Goal: Task Accomplishment & Management: Manage account settings

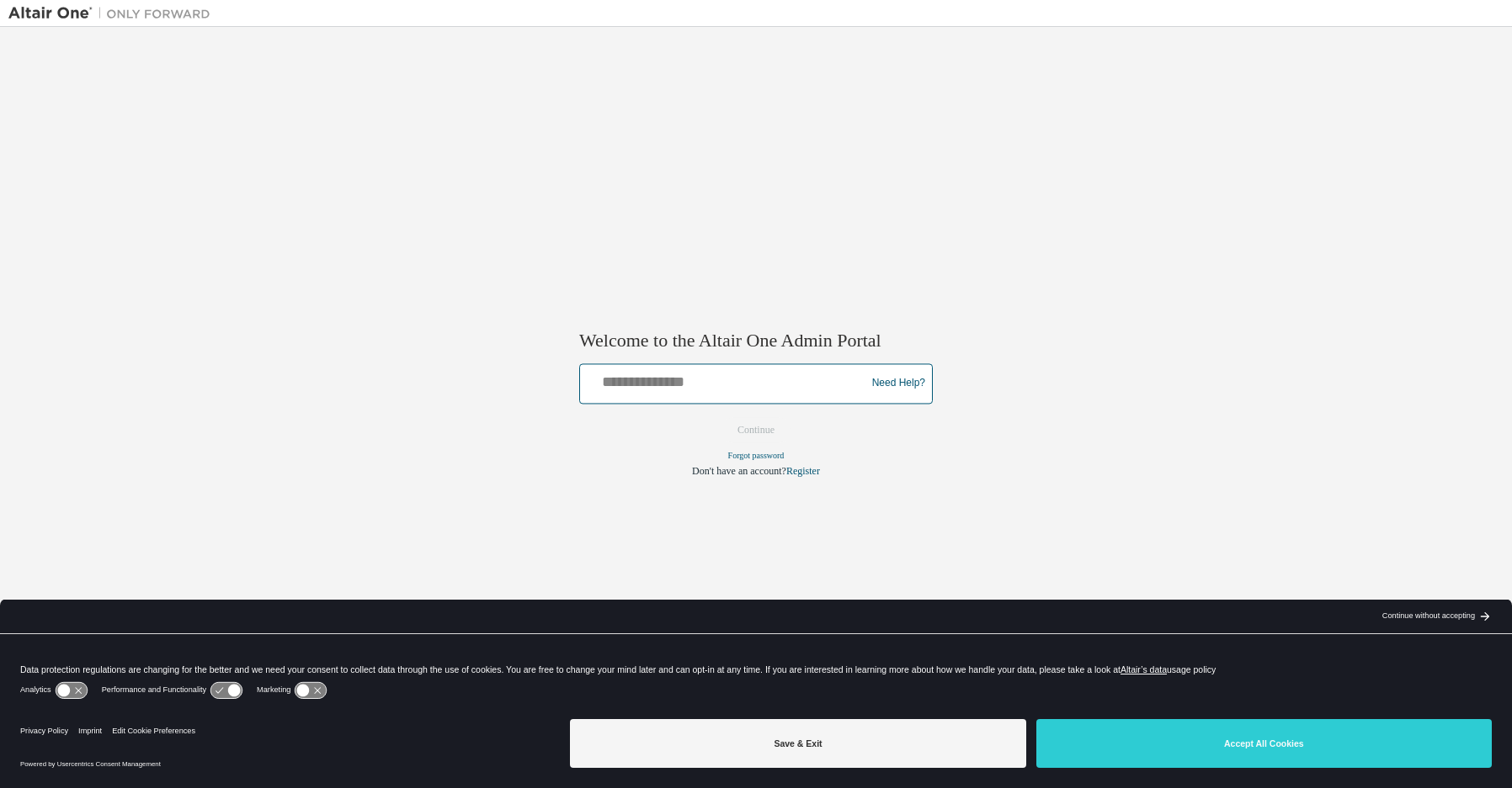
click at [680, 382] on input "text" at bounding box center [725, 379] width 277 height 24
type input "**********"
click at [758, 429] on button "Continue" at bounding box center [756, 430] width 72 height 25
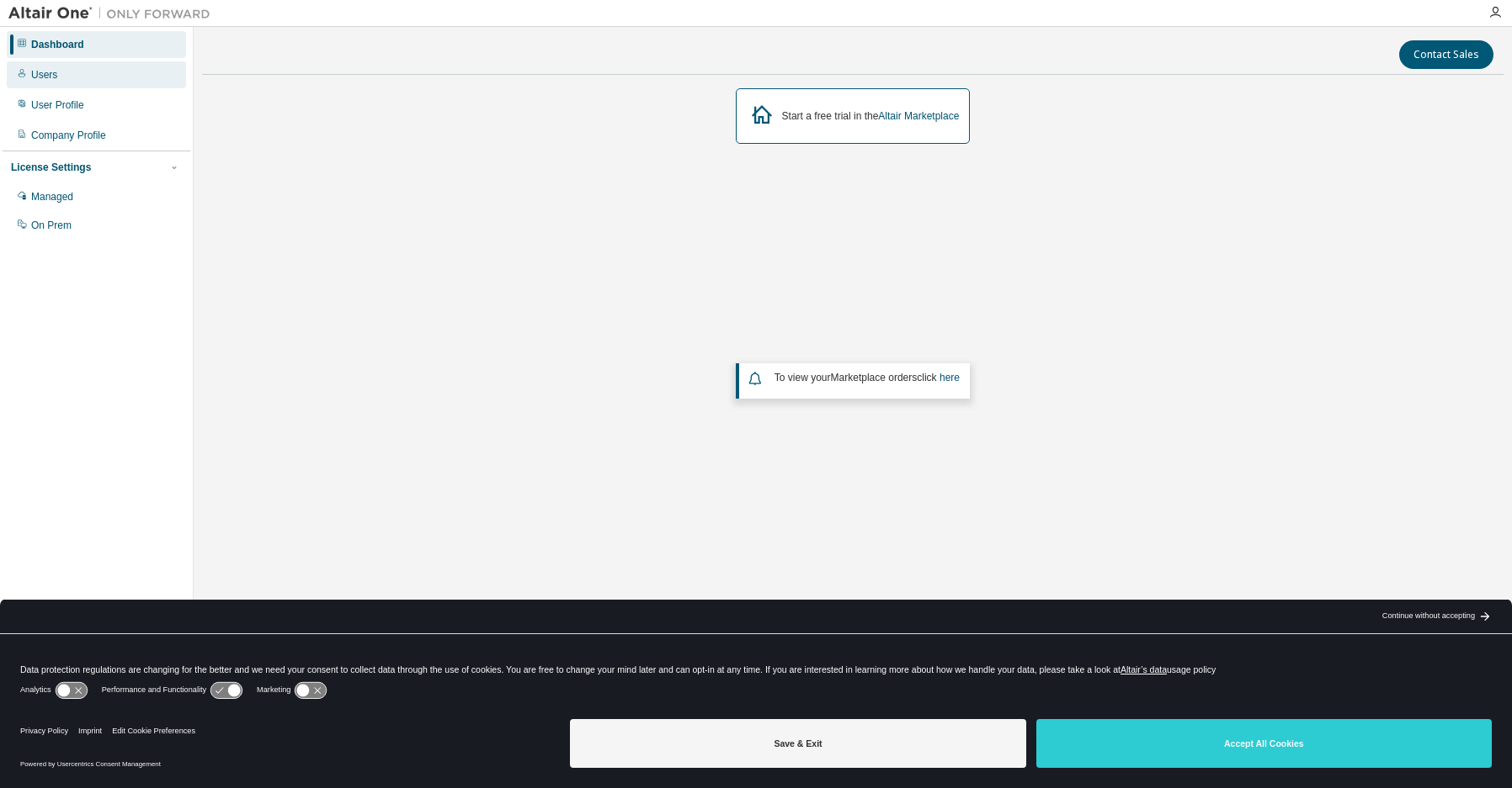
click at [24, 69] on icon at bounding box center [22, 73] width 10 height 10
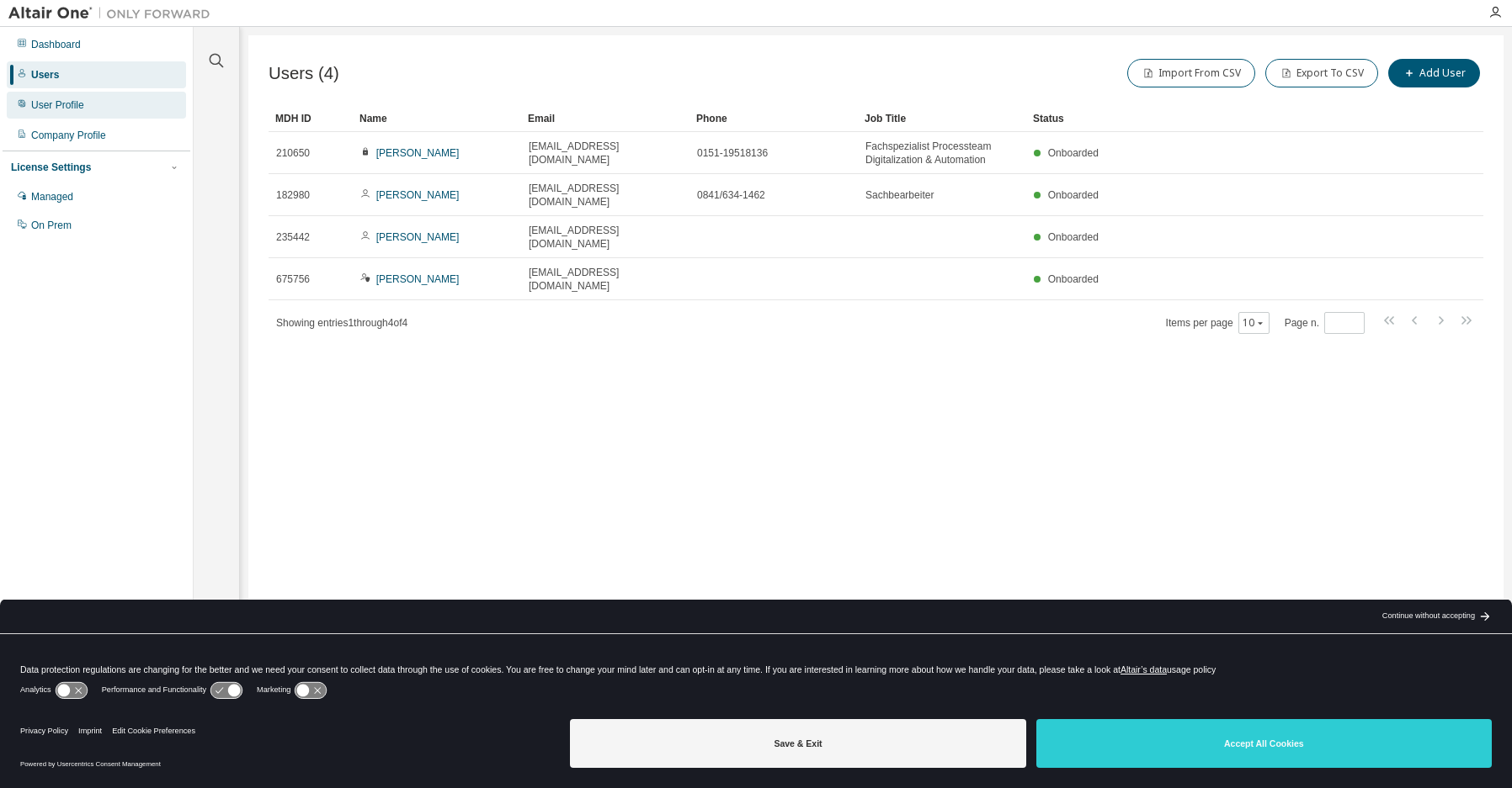
click at [39, 106] on div "User Profile" at bounding box center [58, 106] width 53 height 14
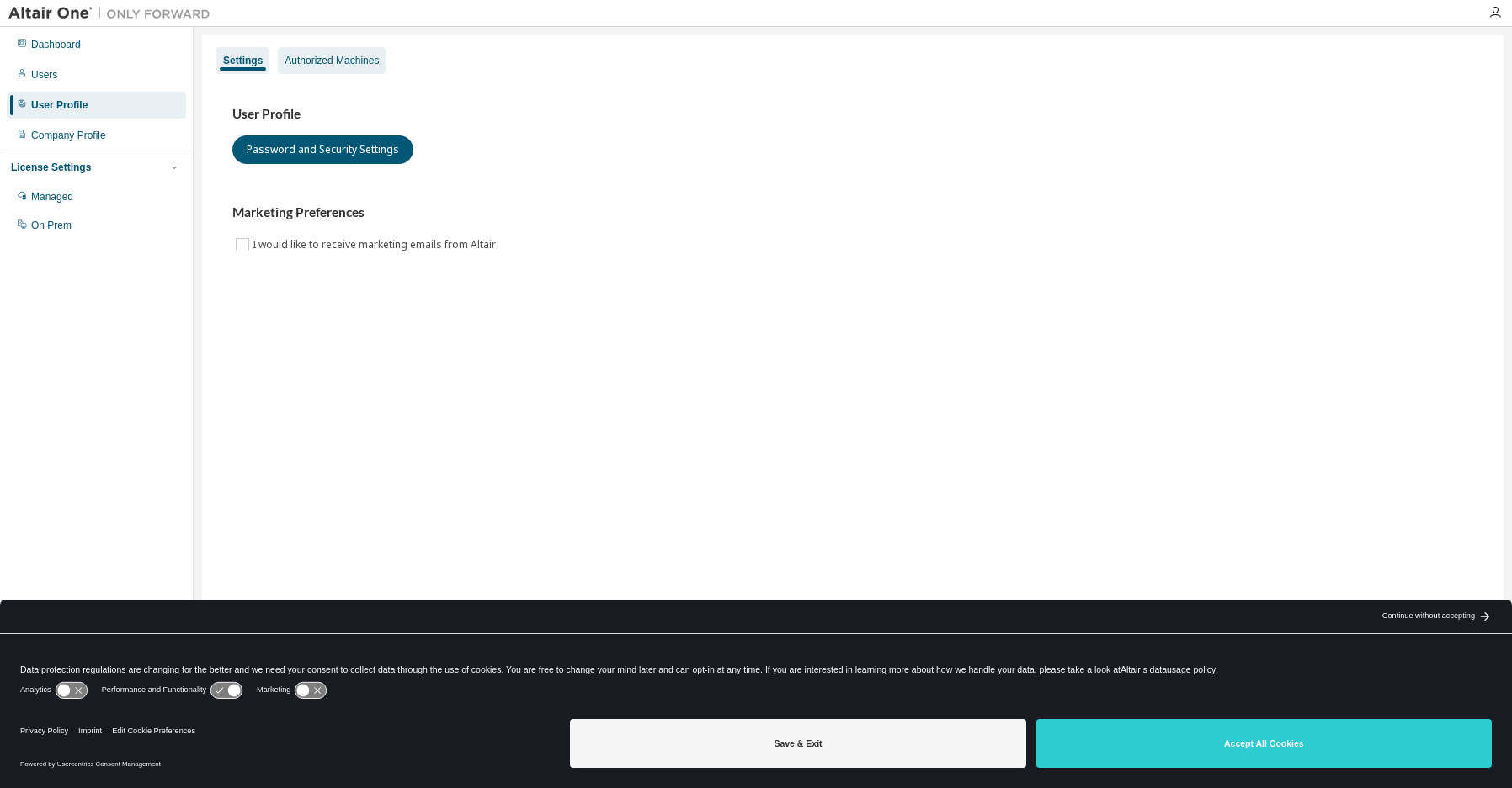
click at [333, 60] on div "Authorized Machines" at bounding box center [332, 61] width 94 height 14
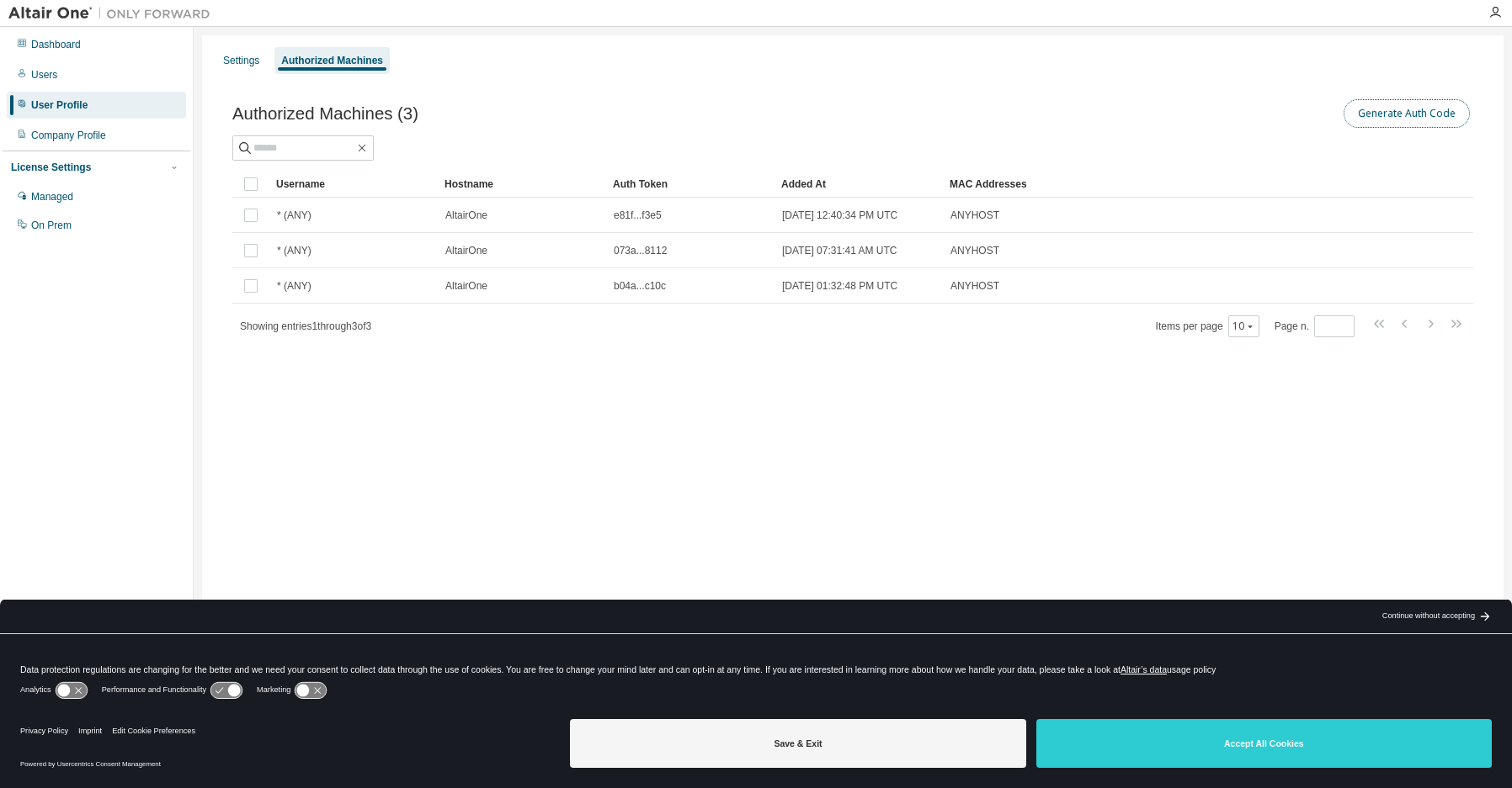
click at [1399, 113] on button "Generate Auth Code" at bounding box center [1406, 113] width 126 height 28
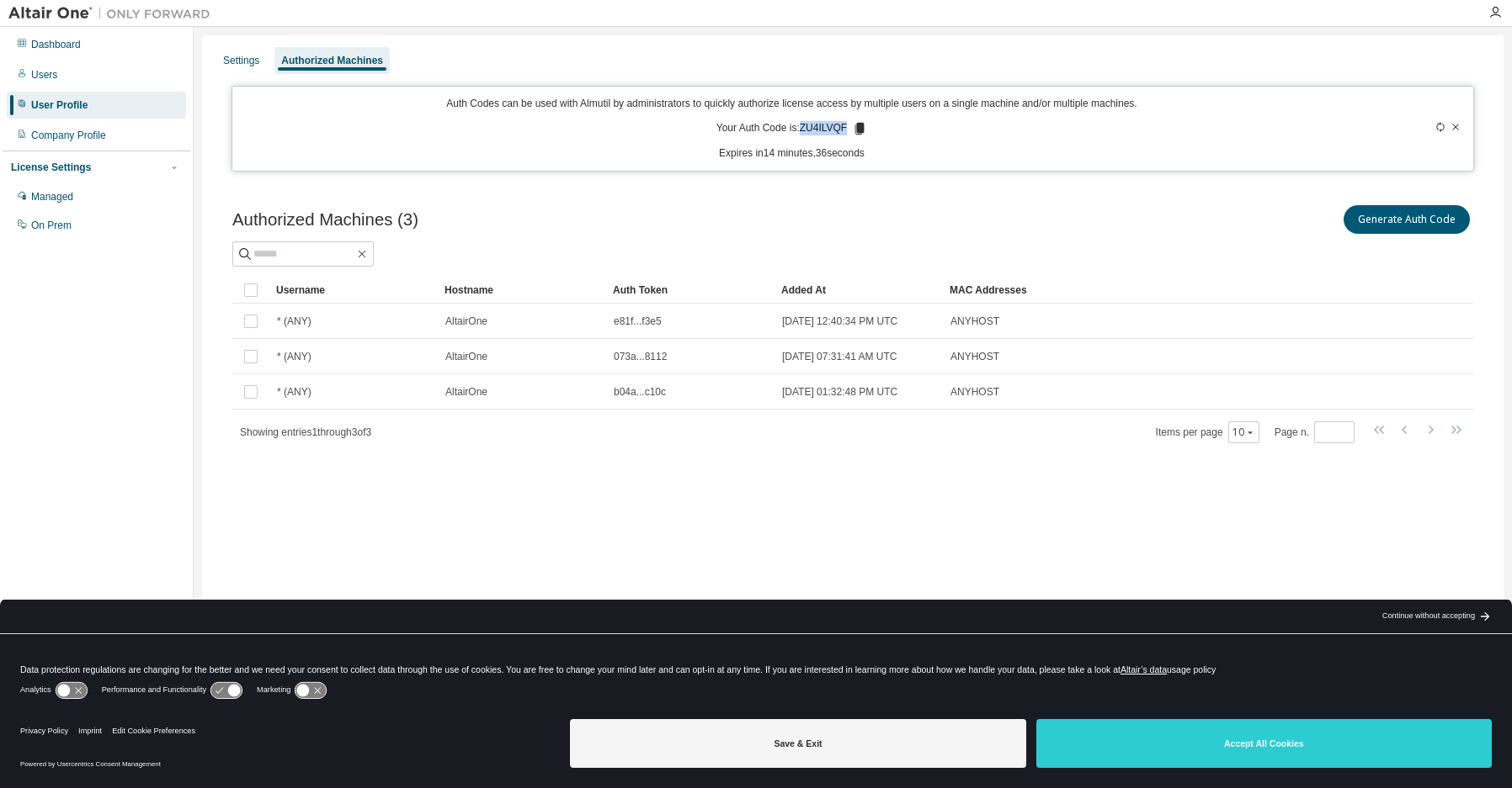
drag, startPoint x: 802, startPoint y: 128, endPoint x: 849, endPoint y: 127, distance: 47.0
click at [849, 127] on p "Your Auth Code is: ZU4ILVQF" at bounding box center [791, 128] width 151 height 15
copy p "ZU4ILVQF"
click at [41, 75] on div "Users" at bounding box center [44, 75] width 26 height 14
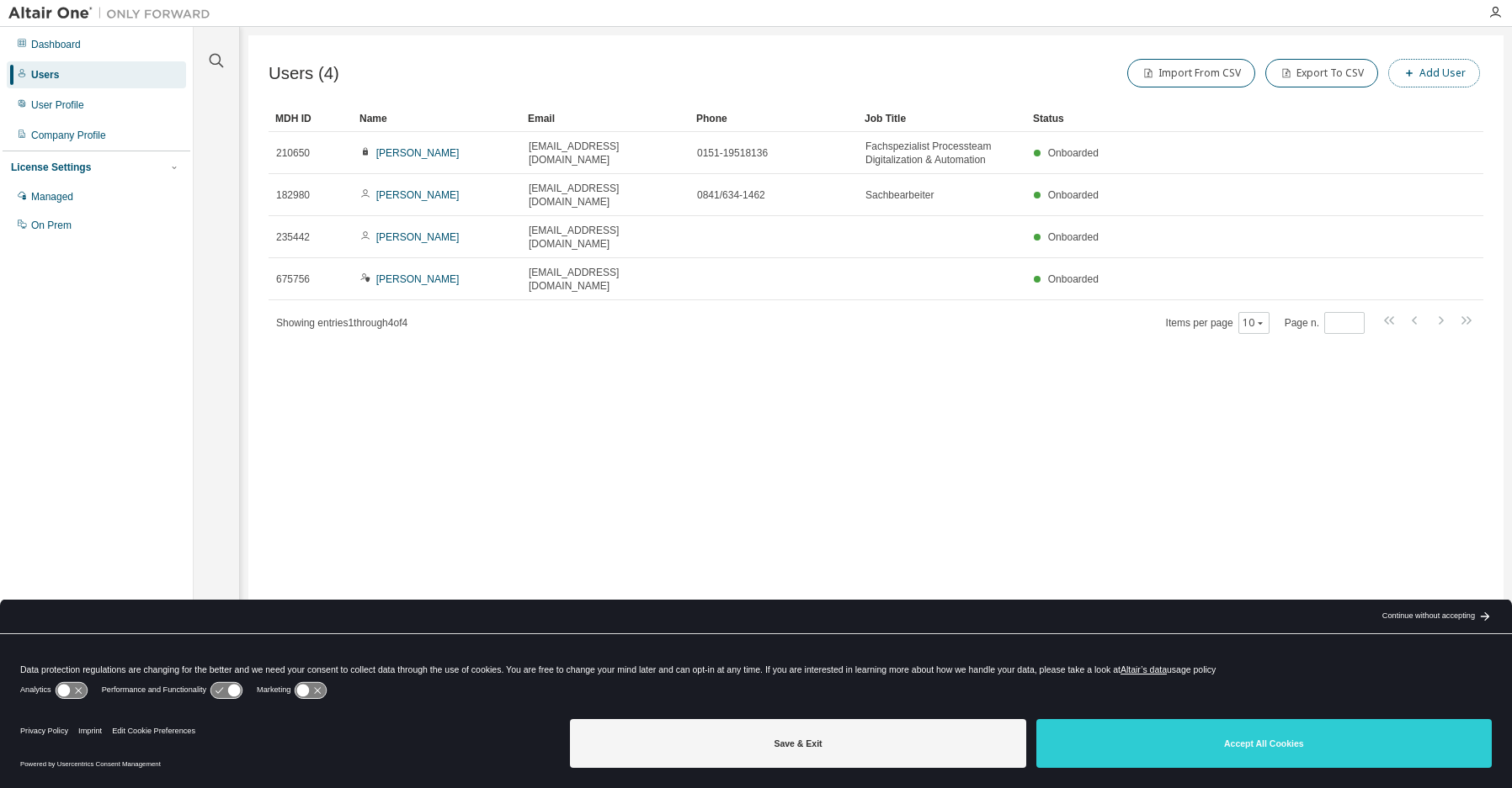
click at [1450, 70] on button "Add User" at bounding box center [1434, 72] width 92 height 28
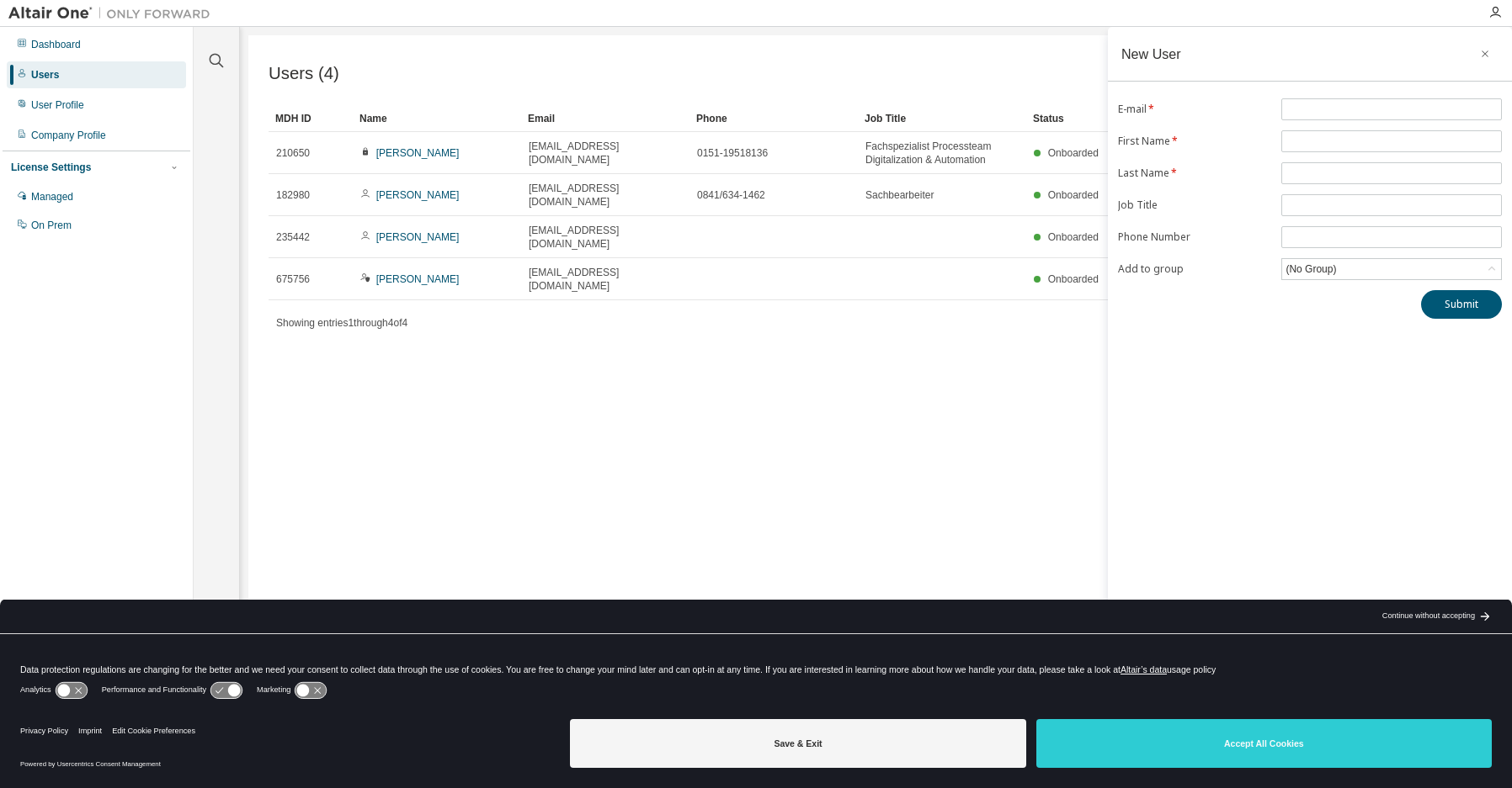
click at [671, 394] on div "Users (4) Import From CSV Export To CSV Add User Clear Load Save Save As Field …" at bounding box center [875, 383] width 1255 height 696
click at [1493, 17] on icon "button" at bounding box center [1495, 13] width 14 height 14
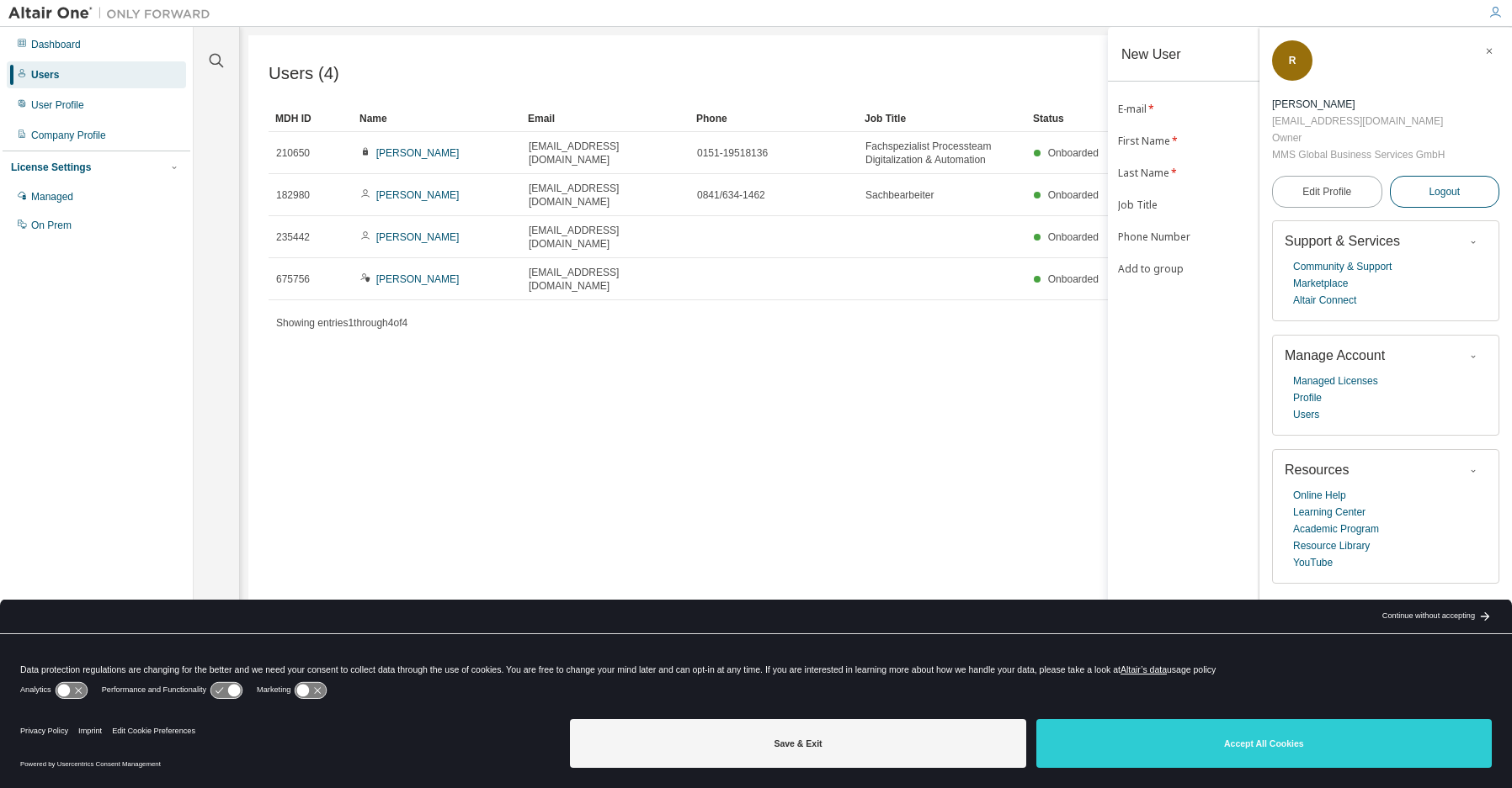
click at [1436, 197] on span "Logout" at bounding box center [1444, 192] width 31 height 17
